Goal: Transaction & Acquisition: Subscribe to service/newsletter

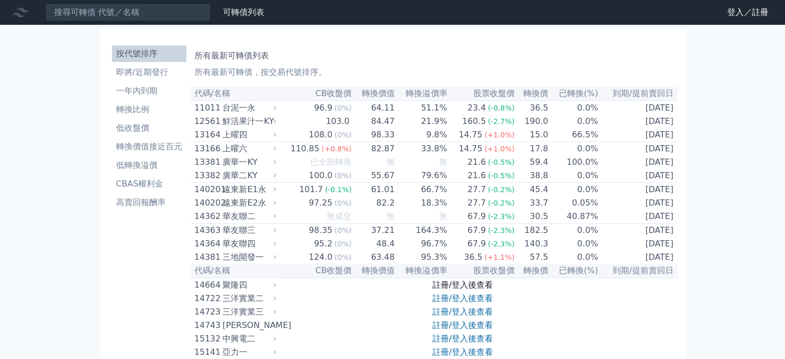
click at [463, 290] on link "註冊/登入後查看" at bounding box center [463, 285] width 60 height 10
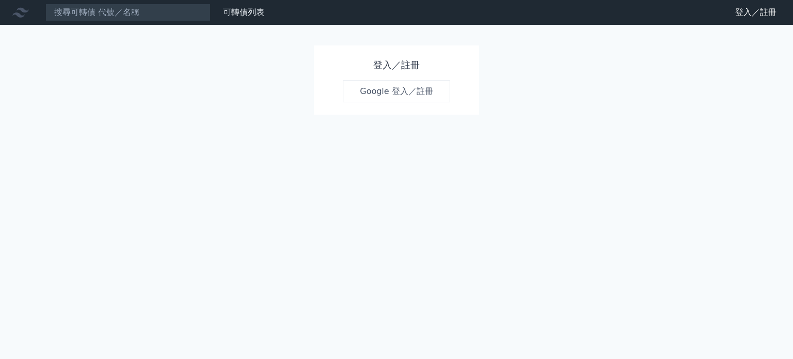
click at [405, 90] on link "Google 登入／註冊" at bounding box center [396, 92] width 107 height 22
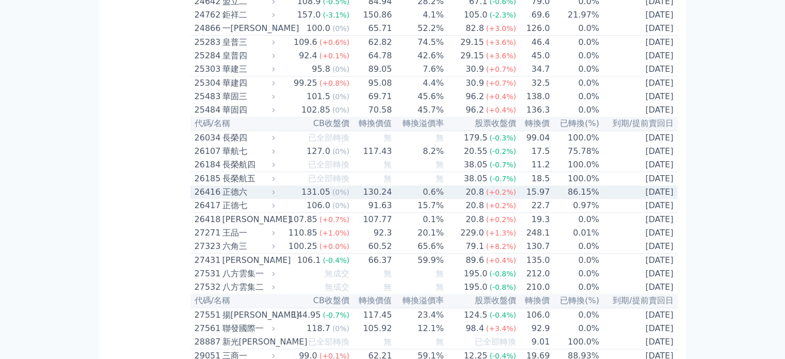
scroll to position [1136, 0]
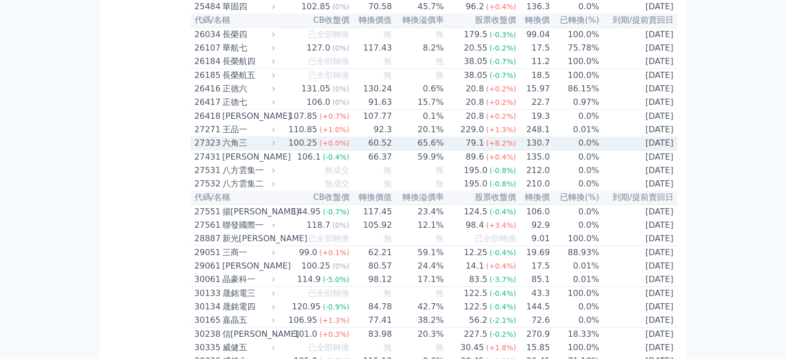
click at [521, 150] on td "130.7" at bounding box center [534, 143] width 34 height 14
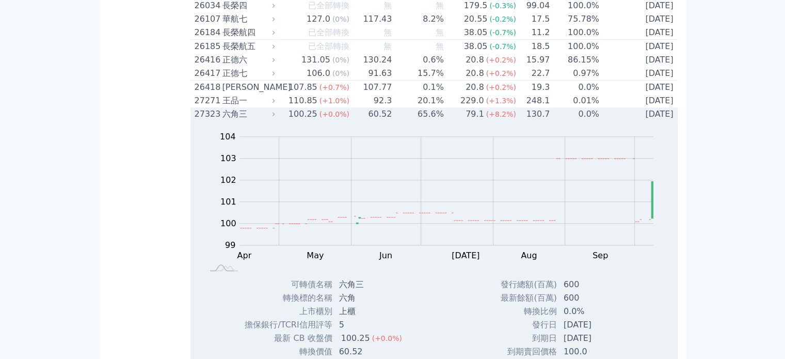
scroll to position [1188, 0]
